Goal: Information Seeking & Learning: Learn about a topic

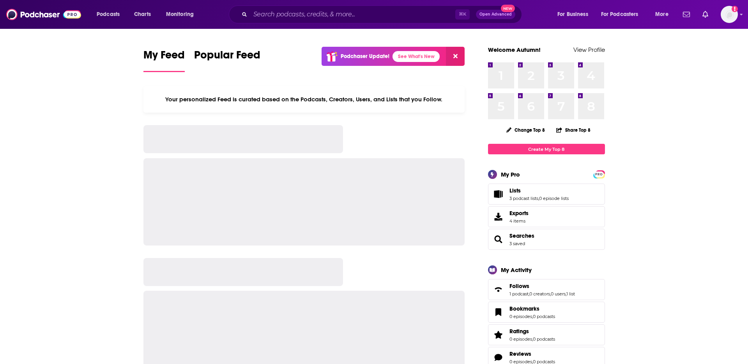
click at [310, 7] on div "⌘ K Open Advanced New" at bounding box center [375, 14] width 293 height 18
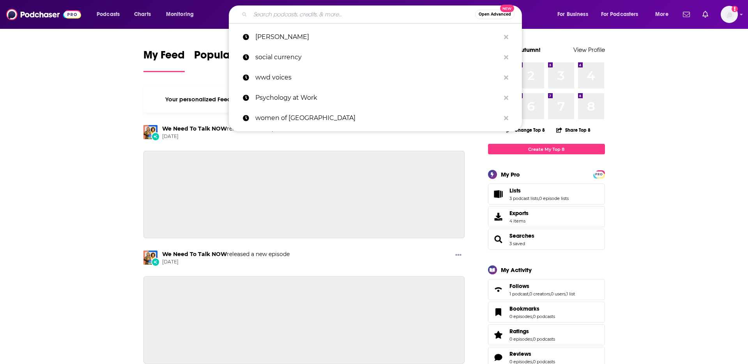
click at [318, 18] on input "Search podcasts, credits, & more..." at bounding box center [362, 14] width 225 height 12
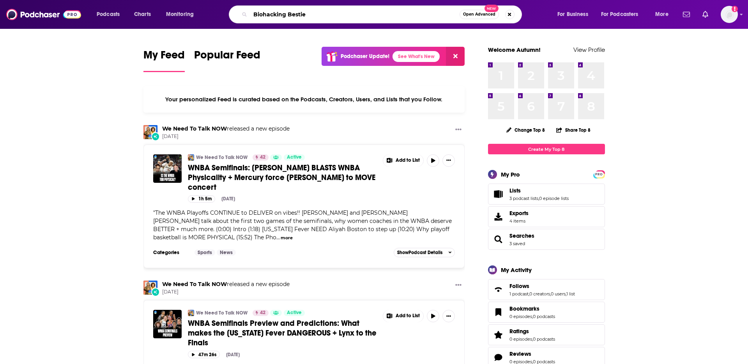
type input "Biohacking Bestie"
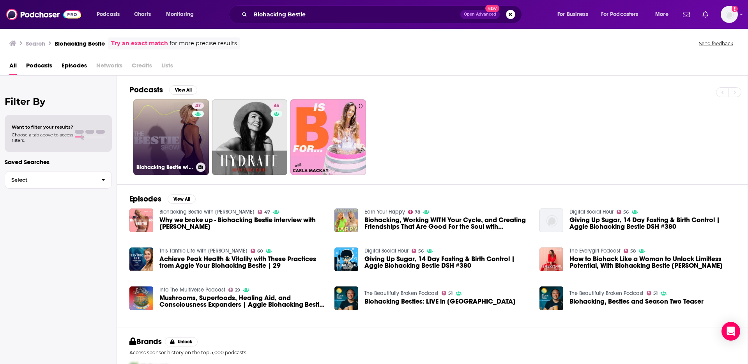
click at [166, 136] on link "47 Biohacking Bestie with [PERSON_NAME]" at bounding box center [171, 137] width 76 height 76
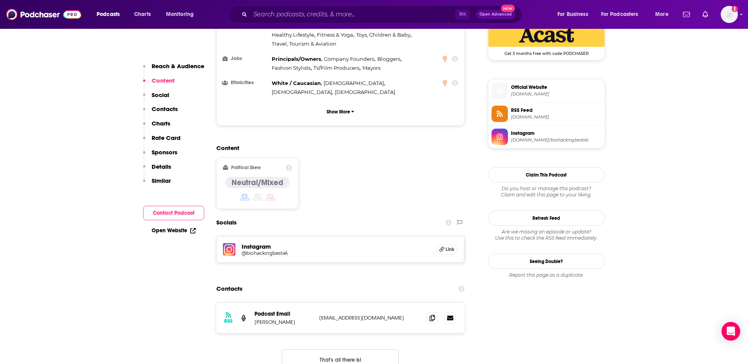
scroll to position [590, 0]
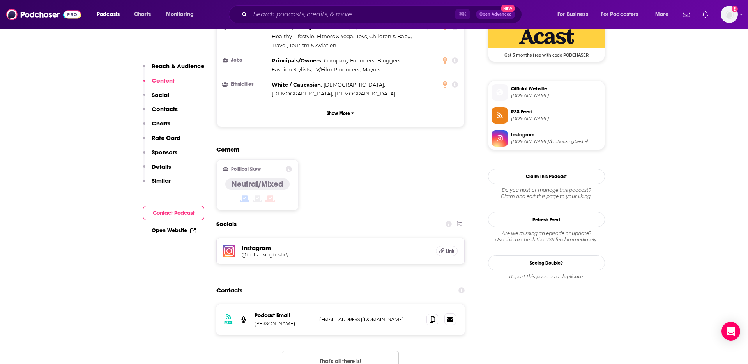
click at [451, 317] on icon at bounding box center [450, 319] width 6 height 5
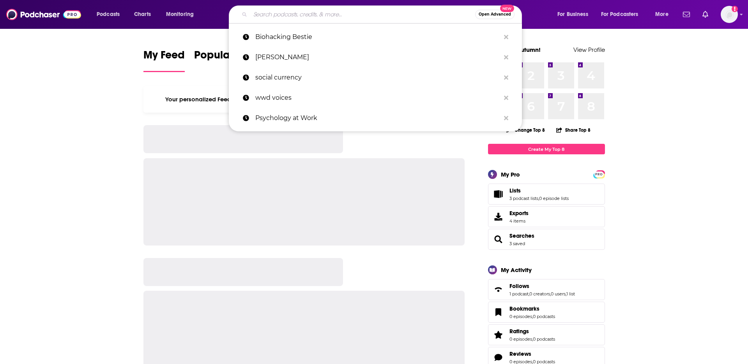
click at [296, 11] on input "Search podcasts, credits, & more..." at bounding box center [362, 14] width 225 height 12
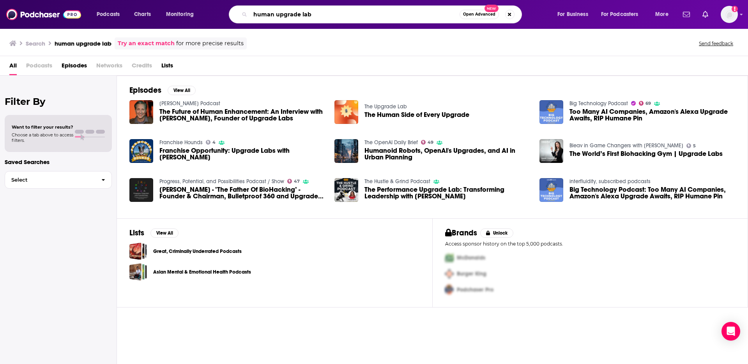
click at [306, 15] on input "human upgrade lab" at bounding box center [354, 14] width 209 height 12
type input "human upgrade"
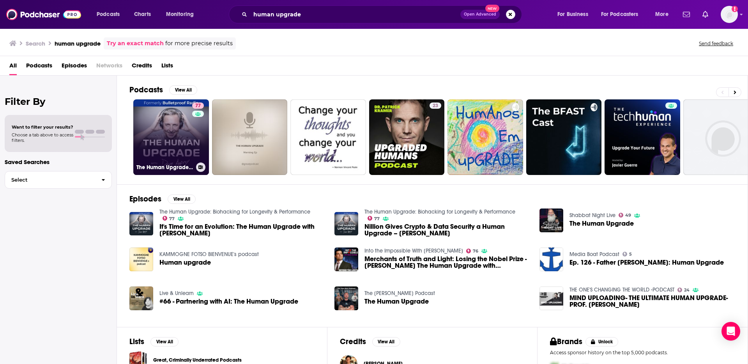
click at [167, 129] on link "77 The Human Upgrade: Biohacking for Longevity & Performance" at bounding box center [171, 137] width 76 height 76
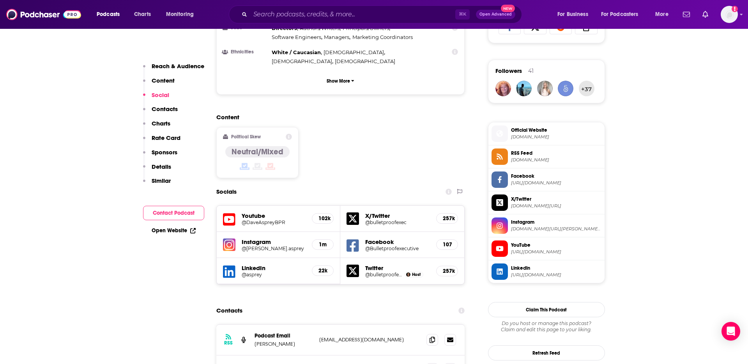
scroll to position [541, 0]
